Goal: Task Accomplishment & Management: Use online tool/utility

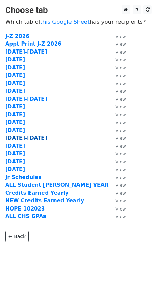
click at [23, 138] on strong "[DATE]-[DATE]" at bounding box center [26, 138] width 42 height 6
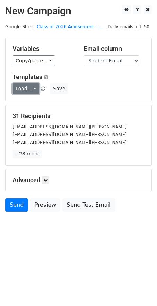
click at [28, 89] on link "Load..." at bounding box center [26, 88] width 27 height 11
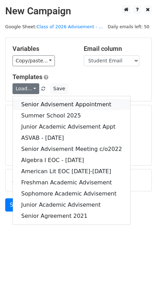
click at [33, 103] on link "Senior Advisement Appointment" at bounding box center [72, 104] width 118 height 11
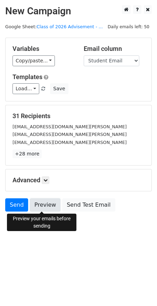
click at [38, 207] on link "Preview" at bounding box center [45, 204] width 31 height 13
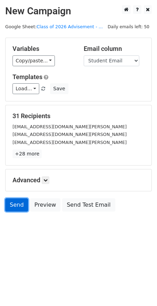
click at [18, 206] on link "Send" at bounding box center [16, 204] width 23 height 13
